Goal: Use online tool/utility: Utilize a website feature to perform a specific function

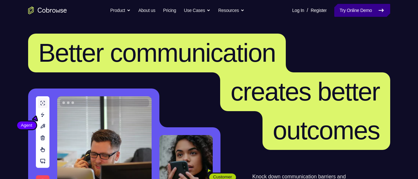
click at [337, 6] on link "Try Online Demo" at bounding box center [362, 10] width 56 height 13
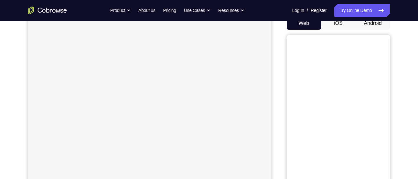
click at [369, 25] on button "Android" at bounding box center [373, 23] width 35 height 13
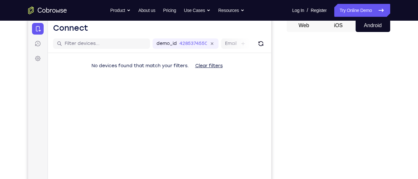
scroll to position [65, 0]
click at [335, 22] on button "iOS" at bounding box center [338, 25] width 35 height 13
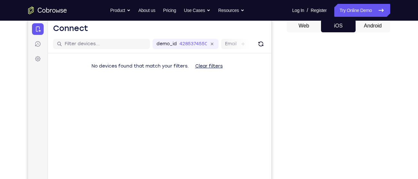
click at [358, 22] on button "Android" at bounding box center [373, 25] width 35 height 13
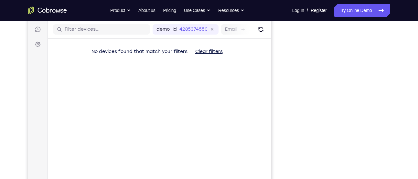
scroll to position [79, 0]
click at [362, 10] on link "Try Online Demo" at bounding box center [362, 10] width 56 height 13
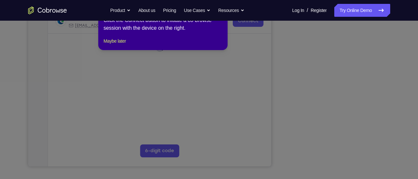
scroll to position [134, 0]
click at [120, 45] on button "Maybe later" at bounding box center [114, 41] width 22 height 8
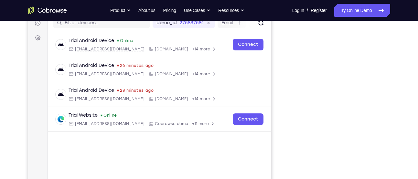
scroll to position [91, 0]
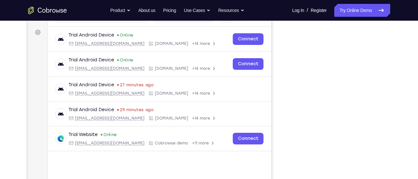
click at [400, 82] on div "Your Support Agent Your Customer Web iOS Android Next Steps We’d be happy to gi…" at bounding box center [209, 143] width 414 height 426
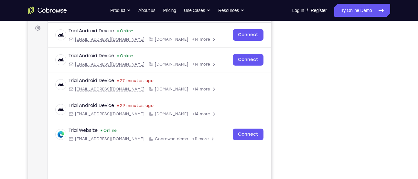
scroll to position [95, 0]
drag, startPoint x: 292, startPoint y: 103, endPoint x: 402, endPoint y: 99, distance: 110.0
click at [402, 99] on div "Your Support Agent Your Customer Web iOS Android Next Steps We’d be happy to gi…" at bounding box center [209, 139] width 414 height 426
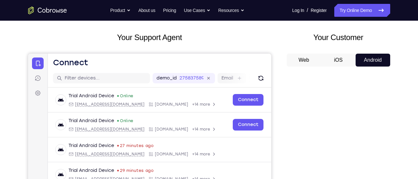
scroll to position [30, 0]
click at [342, 64] on button "iOS" at bounding box center [338, 60] width 35 height 13
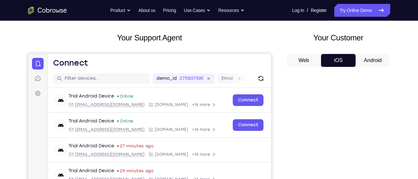
click at [362, 56] on button "Android" at bounding box center [373, 60] width 35 height 13
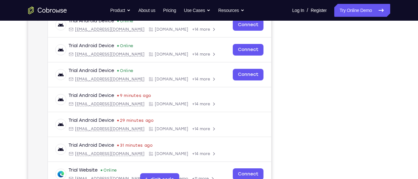
scroll to position [122, 0]
